Goal: Task Accomplishment & Management: Manage account settings

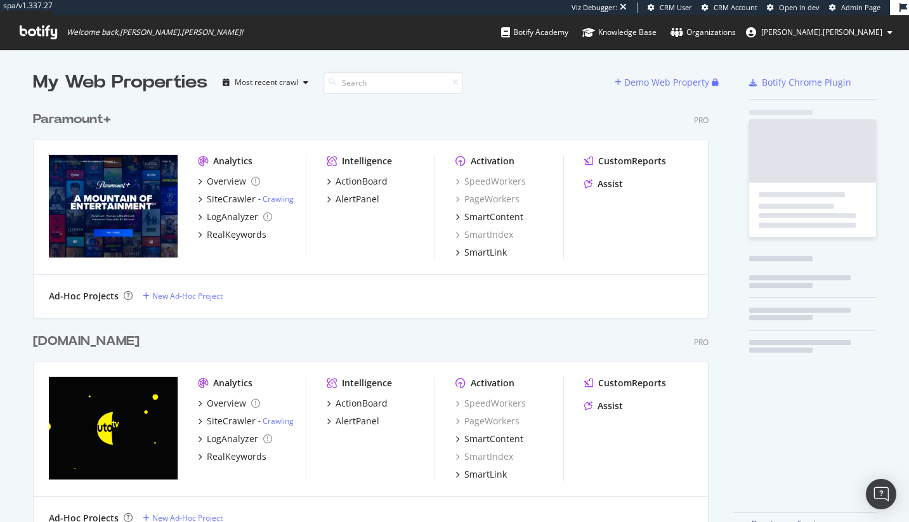
scroll to position [434, 676]
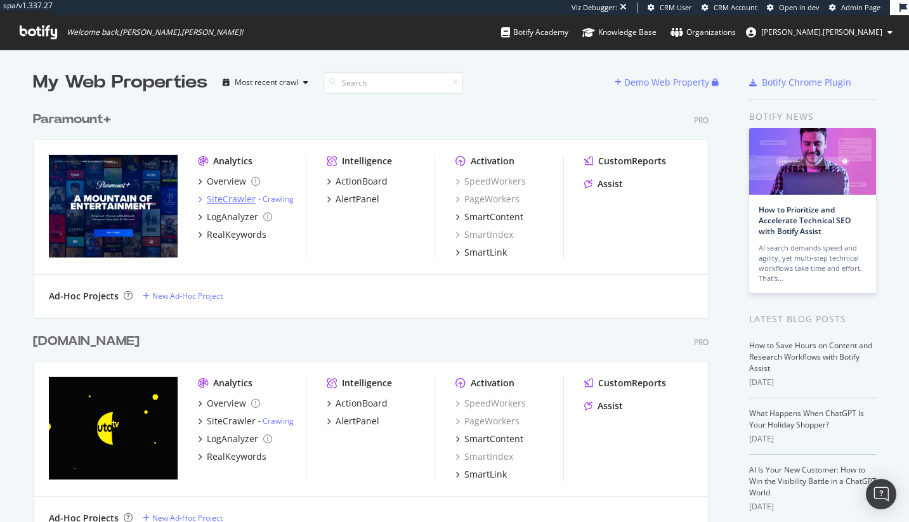
click at [240, 196] on div "SiteCrawler" at bounding box center [231, 199] width 49 height 13
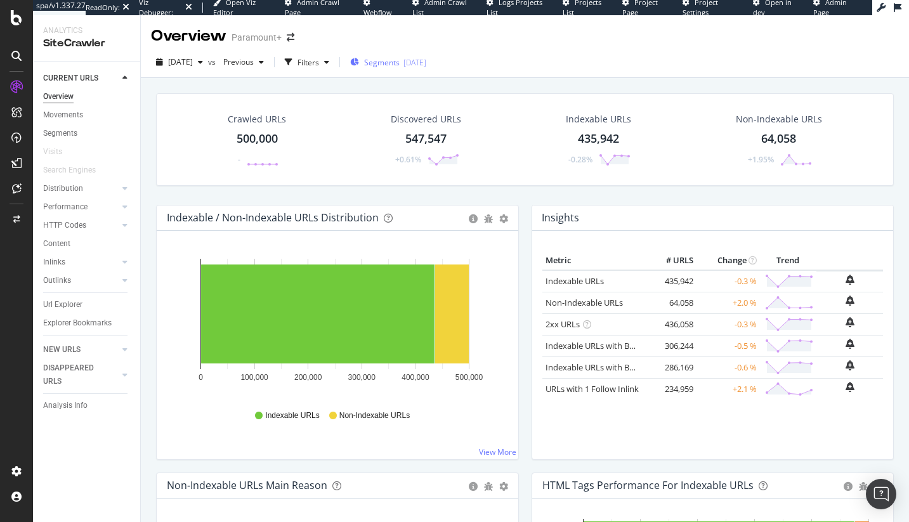
click at [399, 66] on span "Segments" at bounding box center [382, 62] width 36 height 11
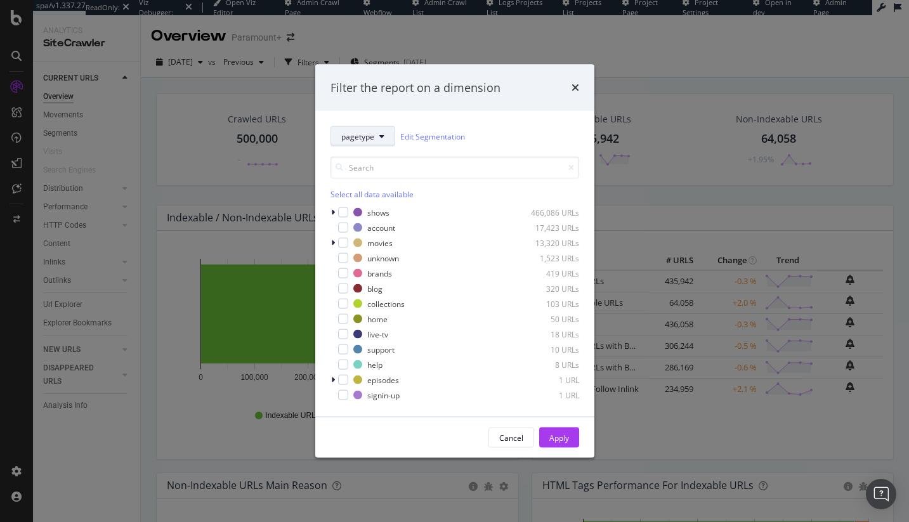
click at [375, 134] on button "pagetype" at bounding box center [362, 136] width 65 height 20
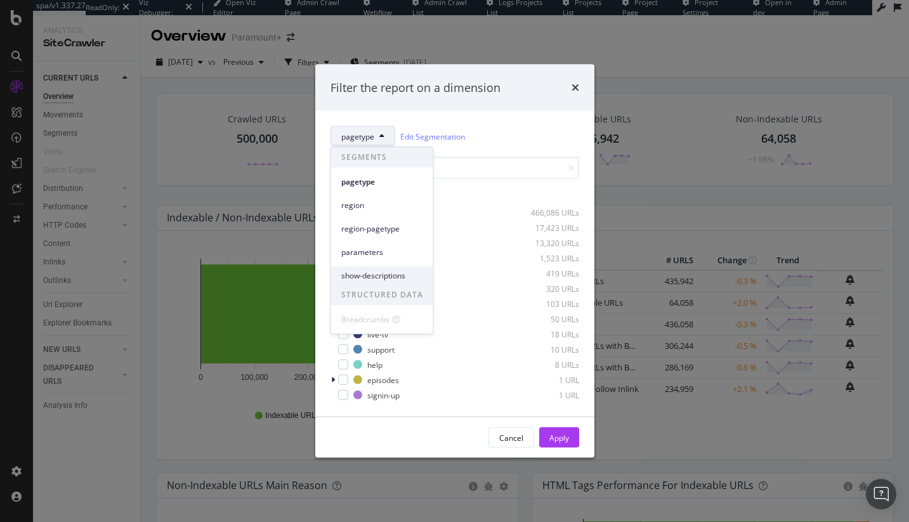
click at [387, 273] on span "show-descriptions" at bounding box center [382, 275] width 82 height 11
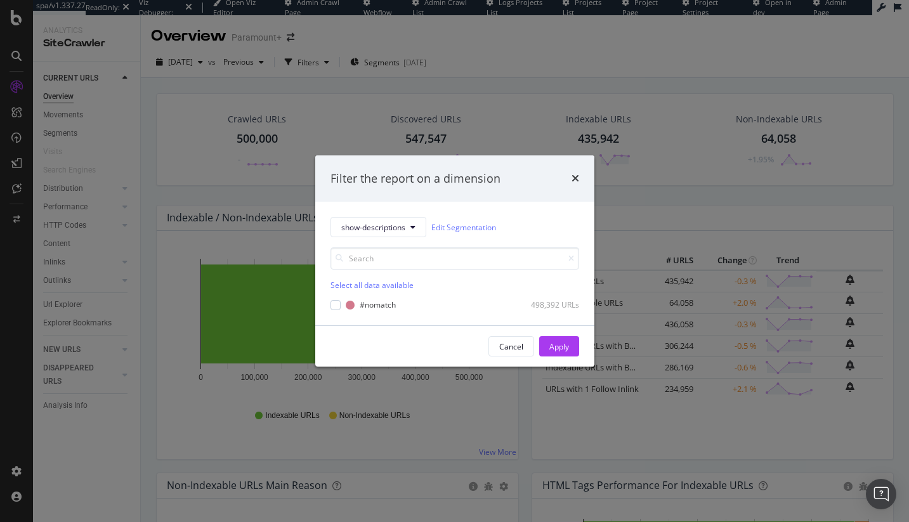
click at [398, 286] on div "Select all data available" at bounding box center [454, 285] width 249 height 11
click at [398, 286] on div "Unselect all data available" at bounding box center [454, 285] width 249 height 11
click at [372, 303] on div "#nomatch" at bounding box center [378, 304] width 36 height 11
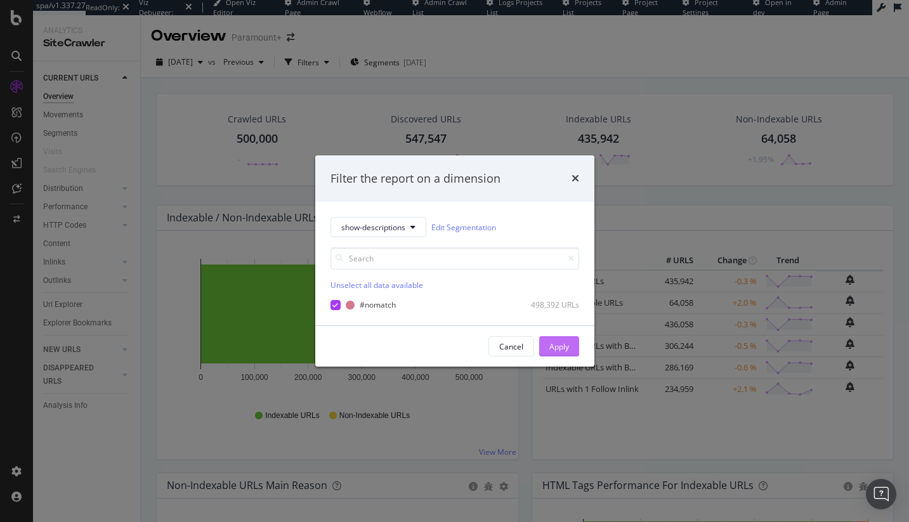
click at [563, 344] on div "Apply" at bounding box center [559, 346] width 20 height 11
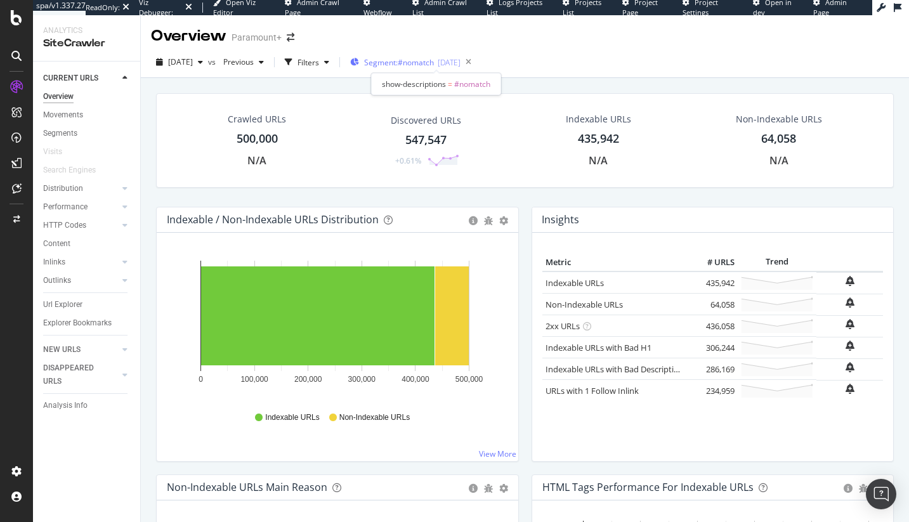
click at [434, 63] on span "Segment: #nomatch" at bounding box center [399, 62] width 70 height 11
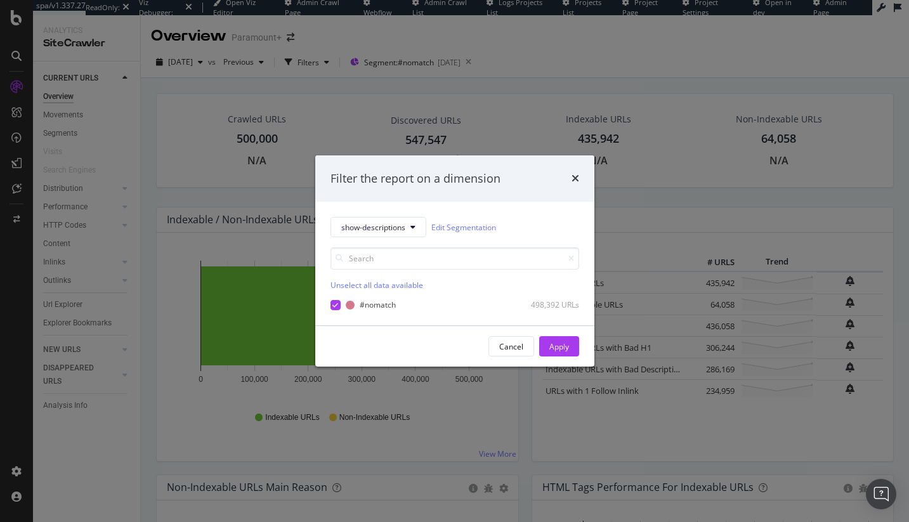
click at [503, 242] on div "Unselect all data available #nomatch 498,392 URLs" at bounding box center [454, 273] width 249 height 73
click at [521, 346] on div "Cancel" at bounding box center [511, 346] width 24 height 11
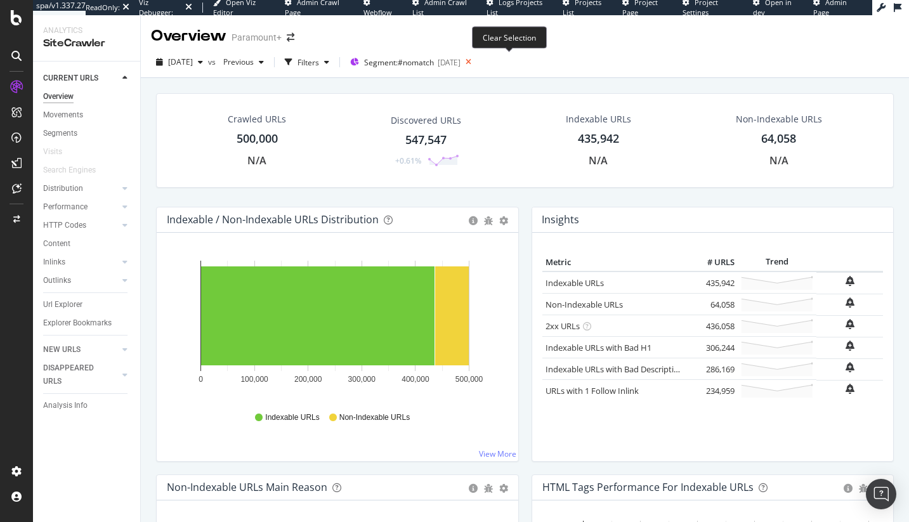
click at [476, 62] on icon at bounding box center [468, 62] width 16 height 18
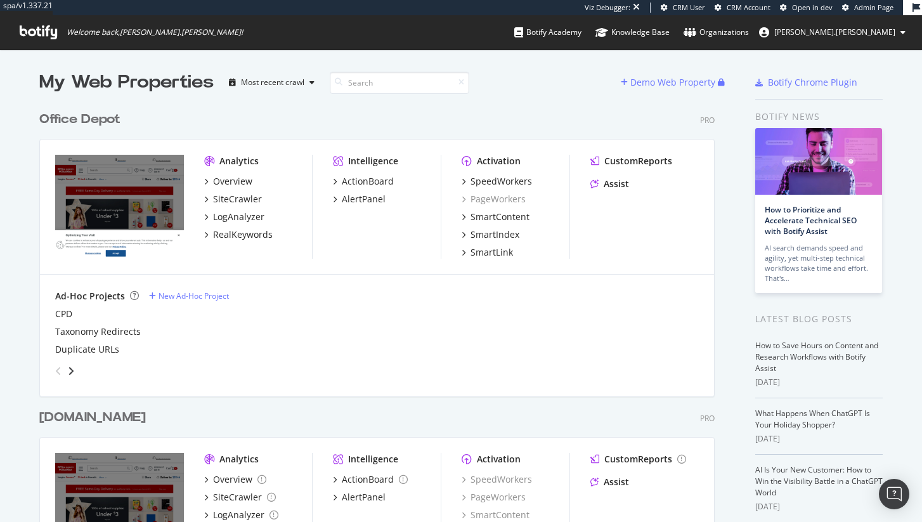
scroll to position [512, 903]
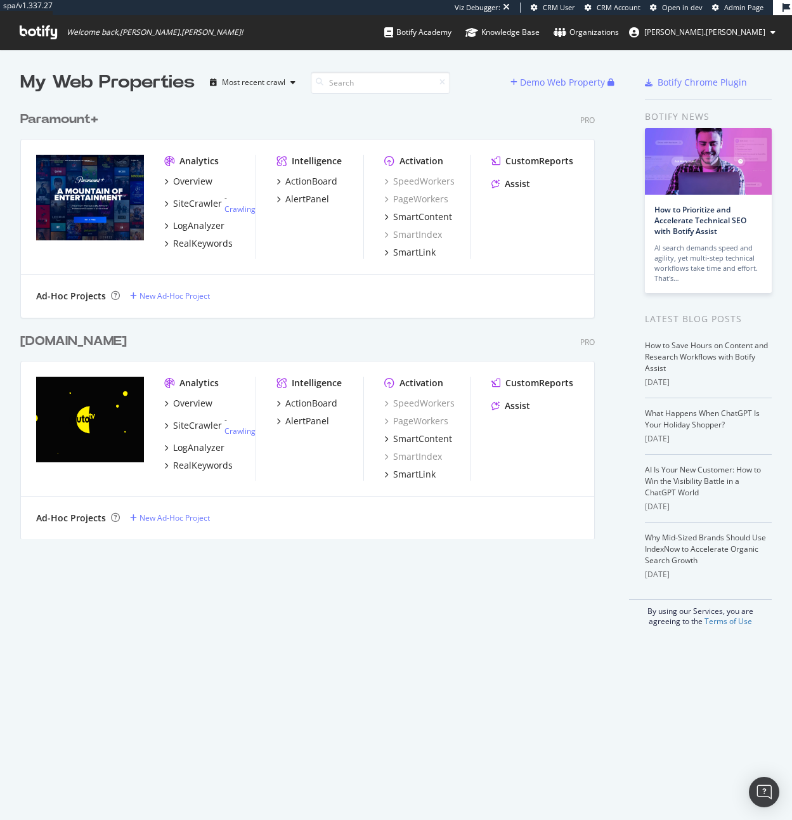
scroll to position [434, 575]
click at [202, 194] on div "SiteCrawler - Crawling" at bounding box center [209, 204] width 91 height 22
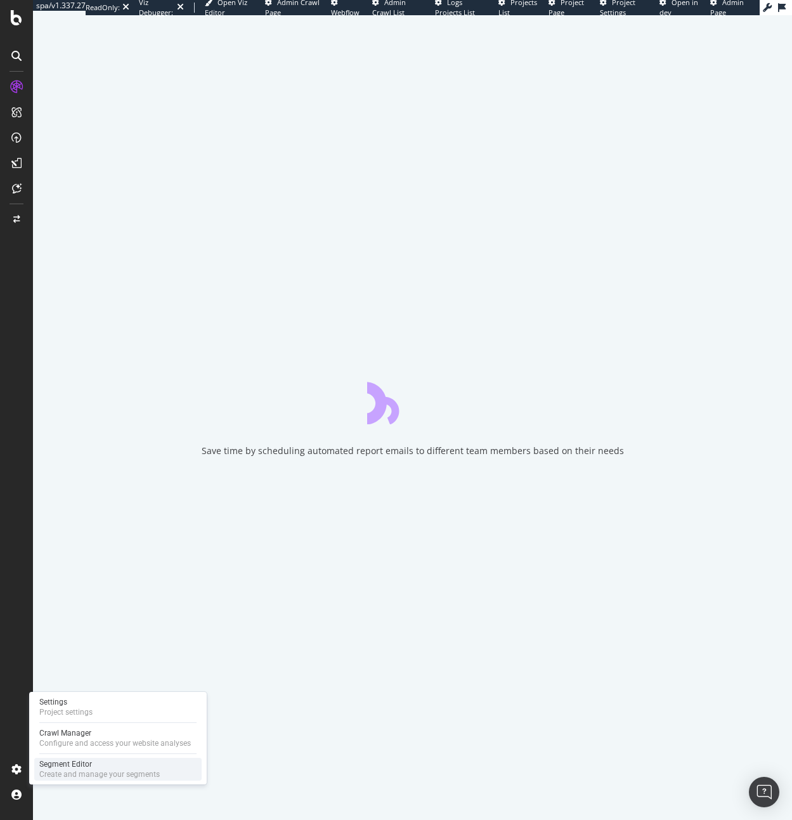
click at [58, 769] on div "Create and manage your segments" at bounding box center [99, 774] width 120 height 10
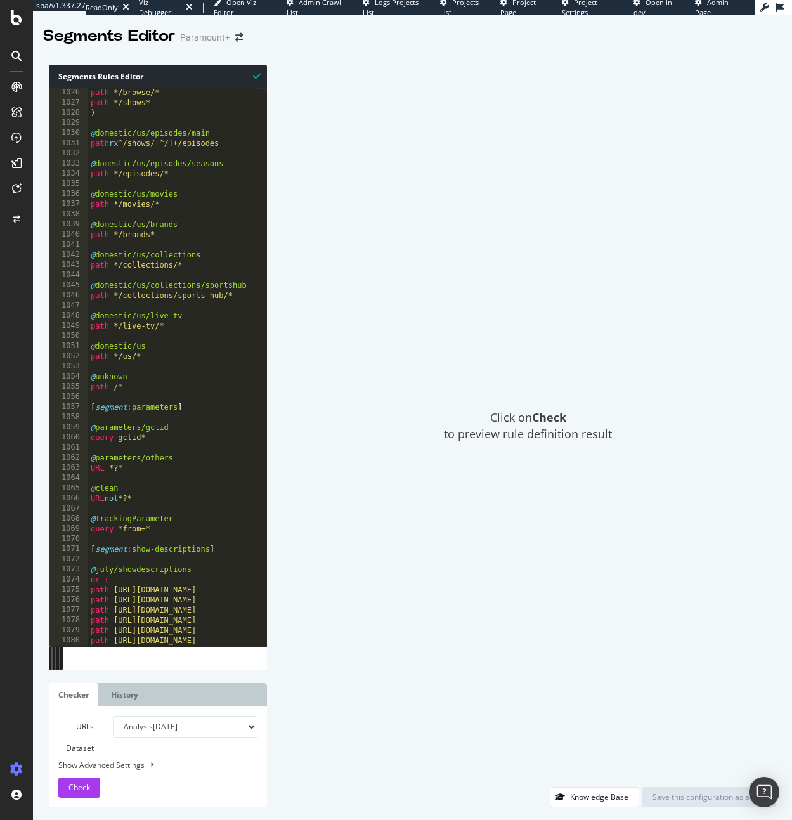
scroll to position [2571, 0]
click at [117, 564] on div "path */browse/* path */shows* ) @ domestic/us/episodes/main path rx ^/shows/[^/…" at bounding box center [332, 369] width 489 height 569
click at [167, 563] on div "path */browse/* path */shows* ) @ domestic/us/episodes/main path rx ^/shows/[^/…" at bounding box center [332, 369] width 489 height 569
click at [101, 564] on div "path */browse/* path */shows* ) @ domestic/us/episodes/main path rx ^/shows/[^/…" at bounding box center [332, 369] width 489 height 569
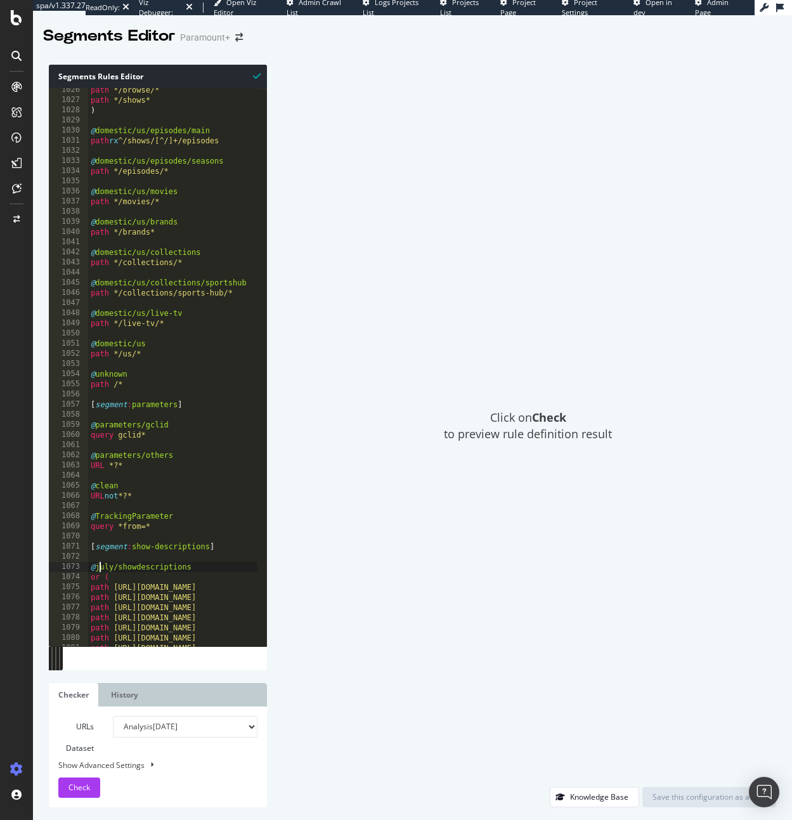
click at [115, 562] on div "path */browse/* path */shows* ) @ domestic/us/episodes/main path rx ^/shows/[^/…" at bounding box center [332, 369] width 489 height 569
drag, startPoint x: 118, startPoint y: 562, endPoint x: 99, endPoint y: 566, distance: 19.3
click at [99, 566] on div "path */browse/* path */shows* ) @ domestic/us/episodes/main path rx ^/shows/[^/…" at bounding box center [332, 369] width 489 height 569
click at [203, 564] on div "path */browse/* path */shows* ) @ domestic/us/episodes/main path rx ^/shows/[^/…" at bounding box center [332, 369] width 489 height 569
click at [115, 468] on div "path */browse/* path */shows* ) @ domestic/us/episodes/main path rx ^/shows/[^/…" at bounding box center [332, 369] width 489 height 569
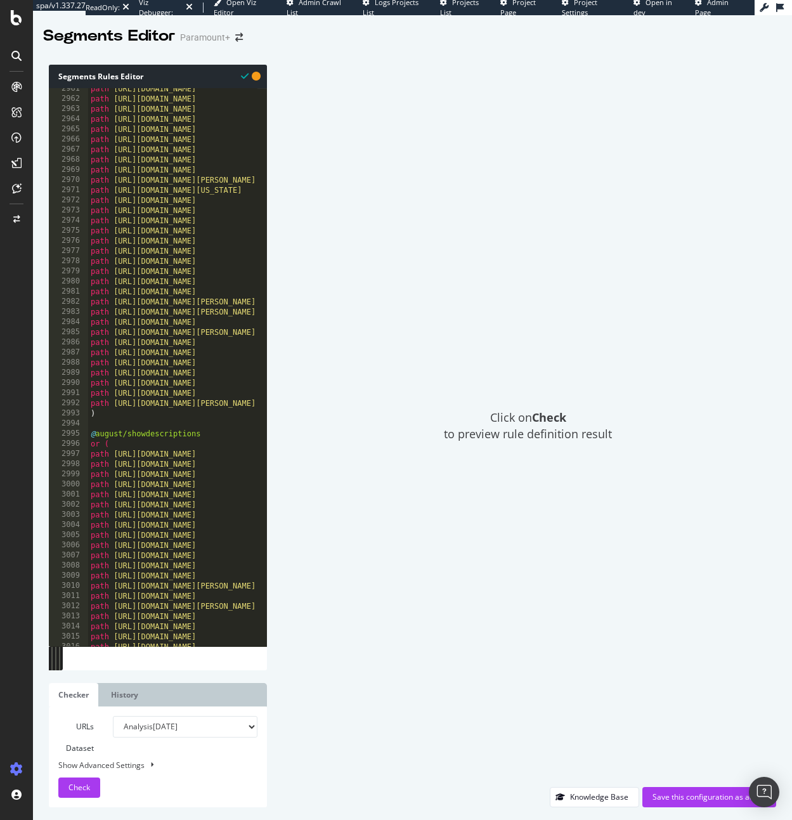
scroll to position [7447, 0]
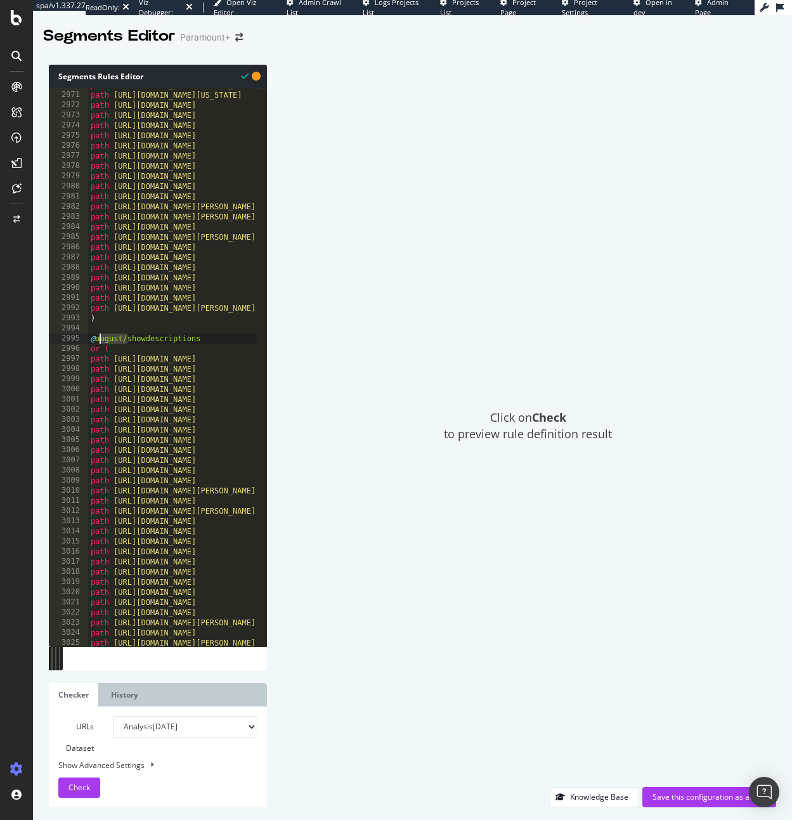
drag, startPoint x: 127, startPoint y: 335, endPoint x: 98, endPoint y: 334, distance: 29.2
click at [98, 334] on div "path https://www.paramountplus.com/ve/shows/Lawmen-Bass-Reeves/ path https://ww…" at bounding box center [332, 364] width 489 height 569
click at [181, 335] on div "path https://www.paramountplus.com/ve/shows/Lawmen-Bass-Reeves/ path https://ww…" at bounding box center [332, 364] width 489 height 569
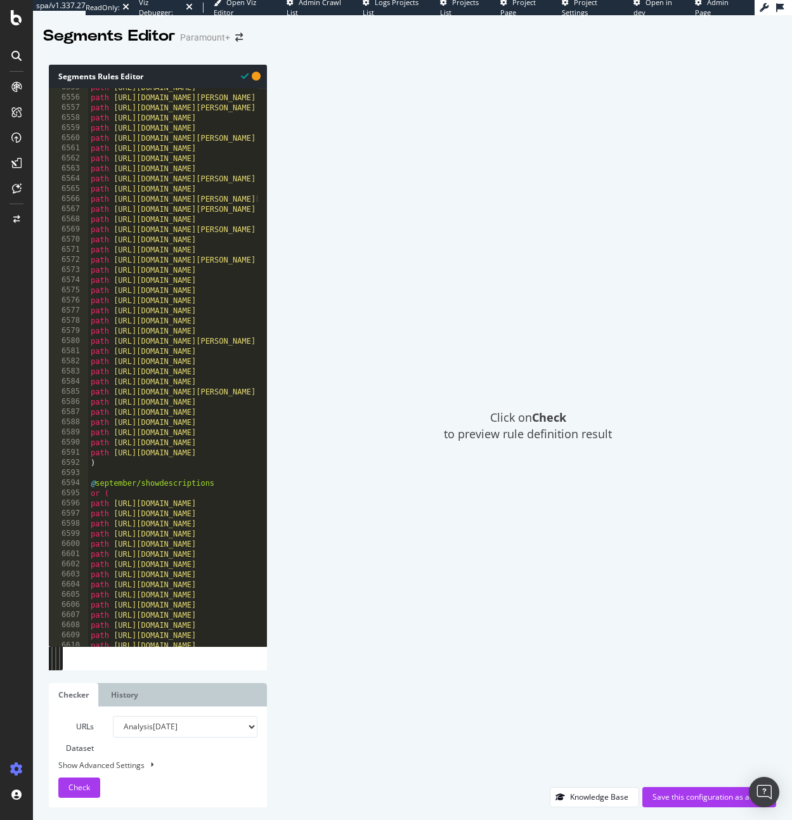
scroll to position [16786, 0]
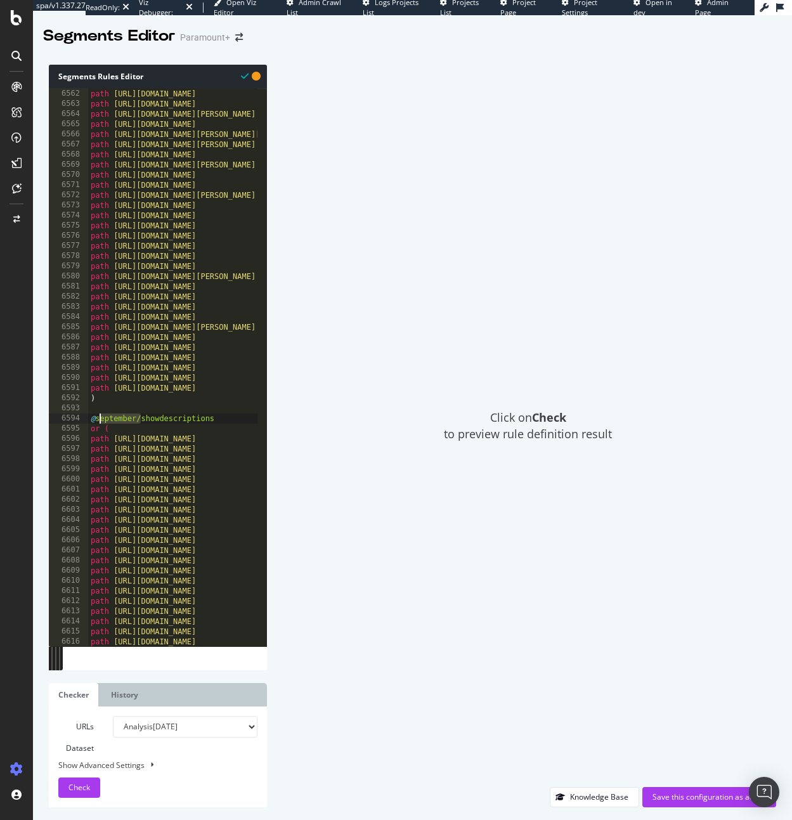
drag, startPoint x: 142, startPoint y: 418, endPoint x: 101, endPoint y: 418, distance: 40.6
click at [101, 418] on div "path https://www.paramountplus.com/ve/shows/Kenan-Kel/ path https://www.paramou…" at bounding box center [332, 363] width 489 height 569
click at [209, 413] on div "path https://www.paramountplus.com/ve/shows/Kenan-Kel/ path https://www.paramou…" at bounding box center [332, 363] width 489 height 569
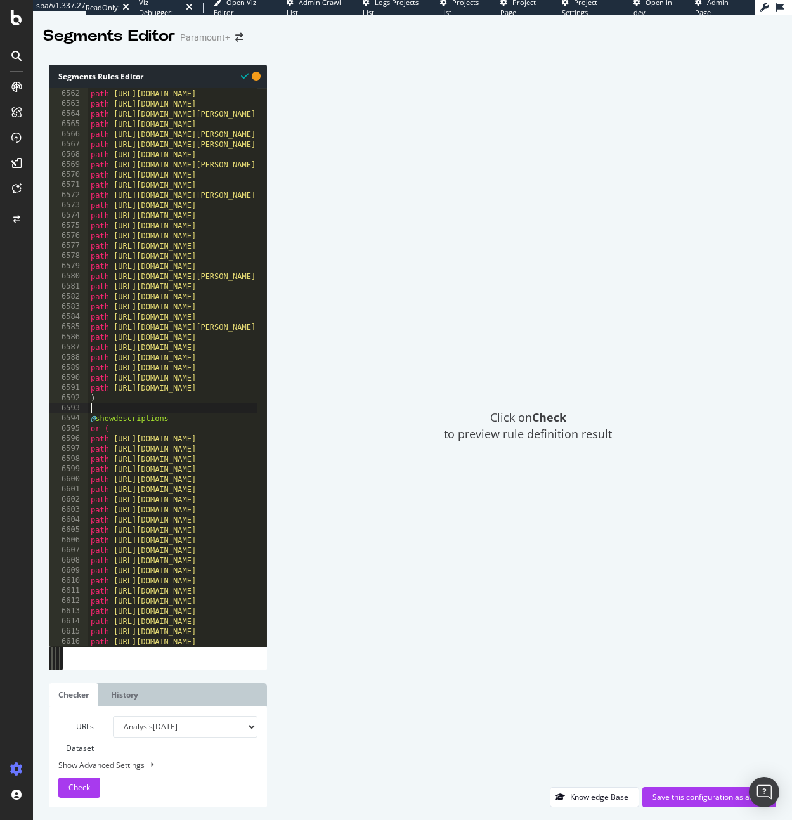
click at [201, 420] on div "path https://www.paramountplus.com/ve/shows/Kenan-Kel/ path https://www.paramou…" at bounding box center [332, 363] width 489 height 569
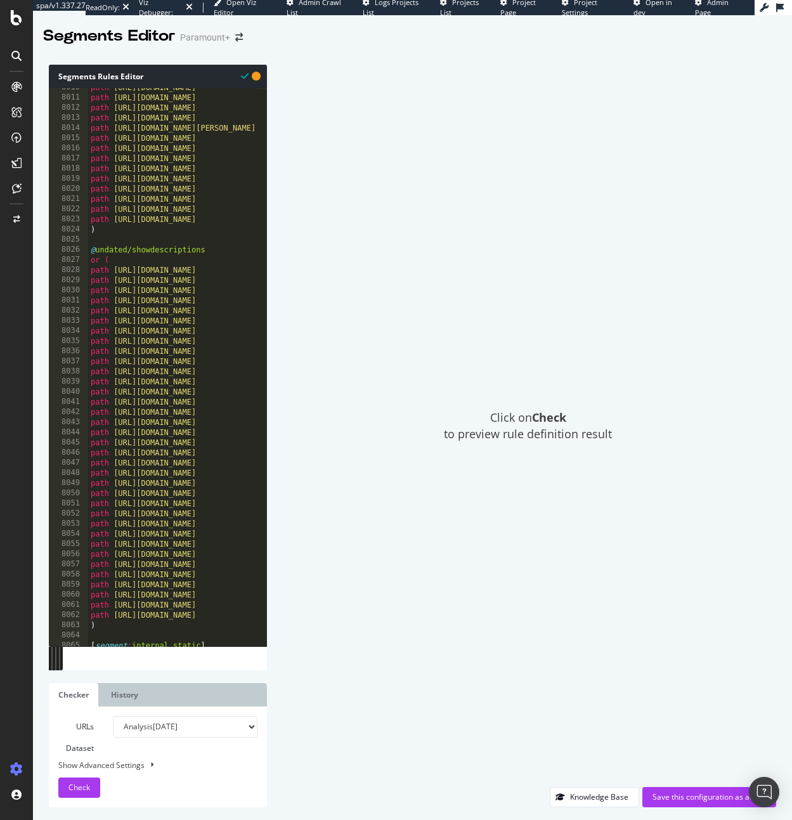
scroll to position [20085, 0]
drag, startPoint x: 131, startPoint y: 247, endPoint x: 98, endPoint y: 250, distance: 33.7
click at [98, 250] on div "path https://www.paramountplus.com/ve/shows/Ridiculousness/ path https://www.pa…" at bounding box center [332, 366] width 489 height 569
click at [168, 251] on div "path https://www.paramountplus.com/ve/shows/Ridiculousness/ path https://www.pa…" at bounding box center [332, 366] width 489 height 569
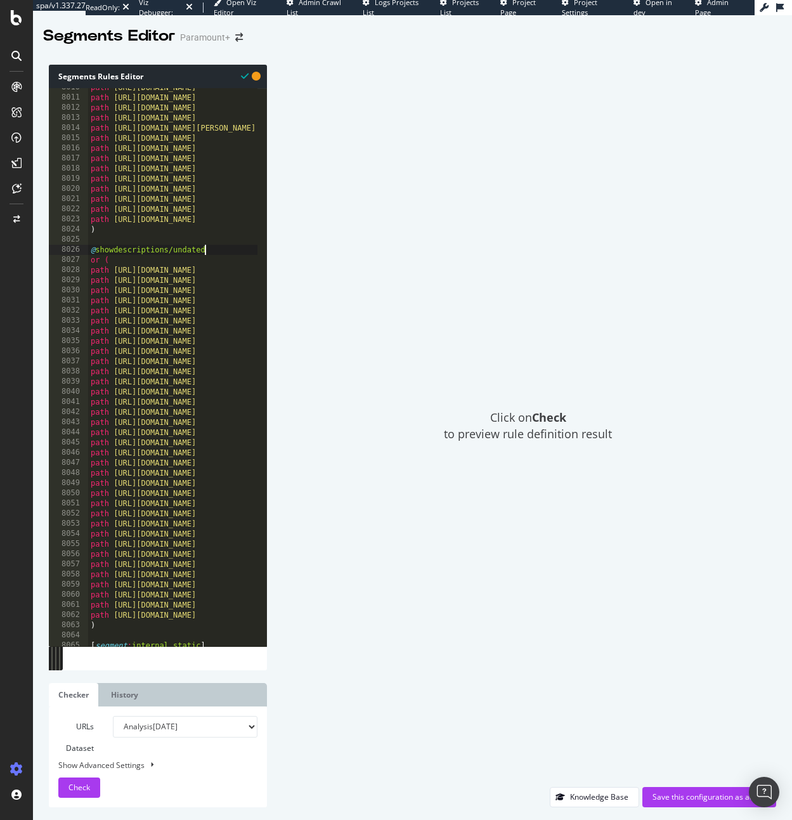
scroll to position [0, 9]
type textarea "@showdescriptions/undated"
click at [360, 269] on div "Click on Check to preview rule definition result" at bounding box center [528, 426] width 496 height 722
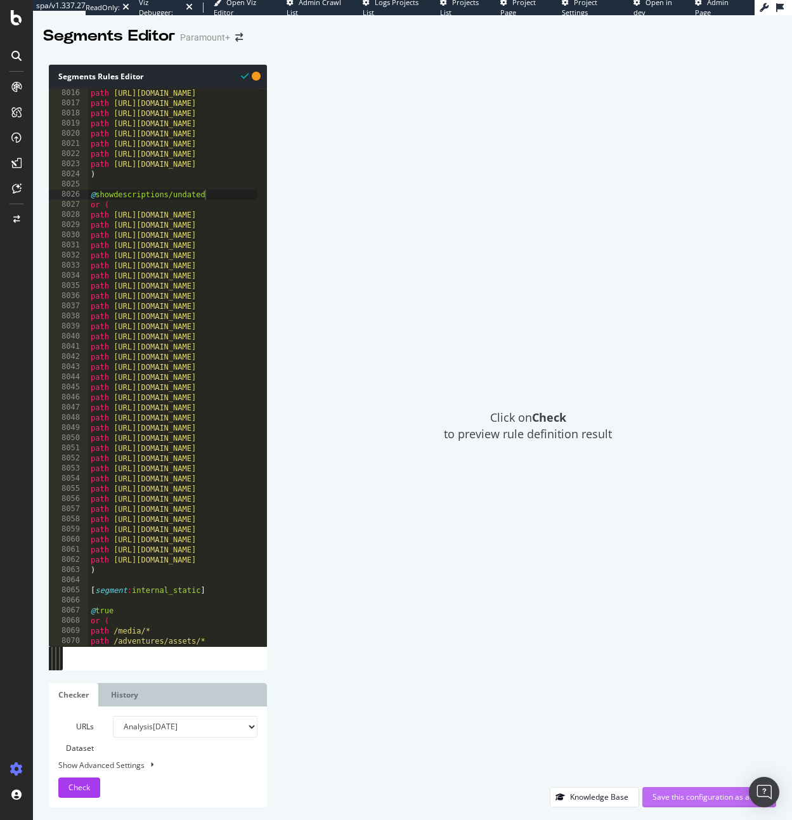
click at [671, 793] on div "Save this configuration as active" at bounding box center [709, 796] width 114 height 11
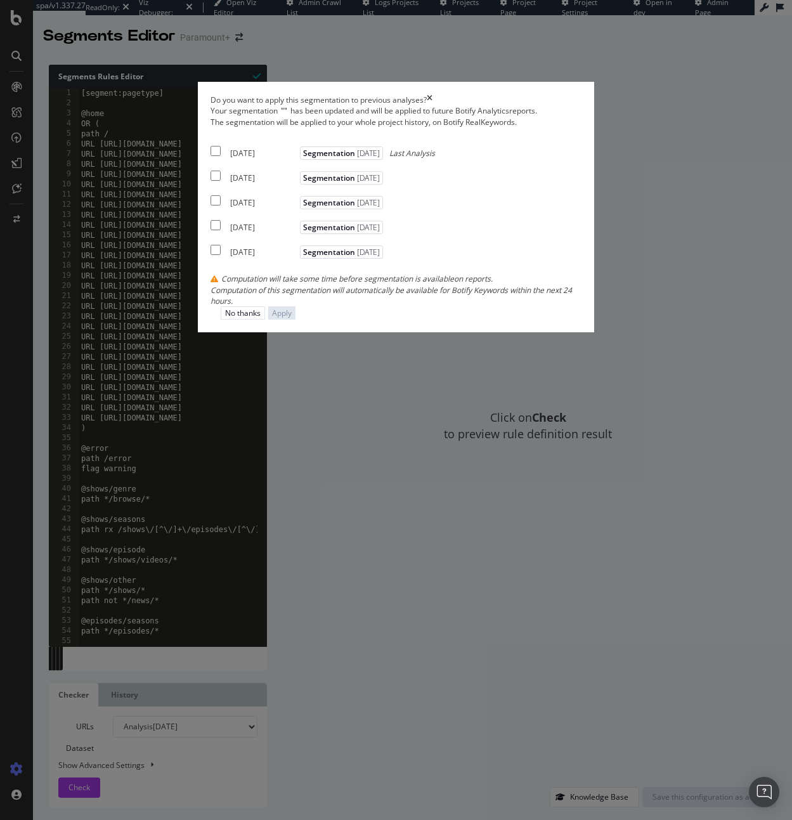
drag, startPoint x: 165, startPoint y: 360, endPoint x: 179, endPoint y: 370, distance: 16.7
click at [211, 156] on input "modal" at bounding box center [216, 151] width 10 height 10
checkbox input "true"
click at [432, 105] on icon "times" at bounding box center [430, 99] width 6 height 11
